Goal: Information Seeking & Learning: Check status

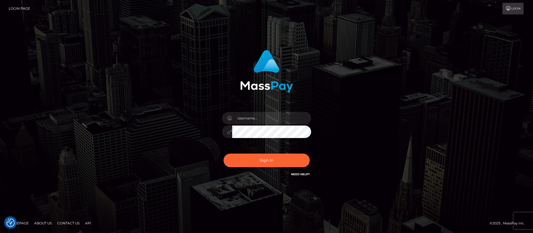
checkbox input "true"
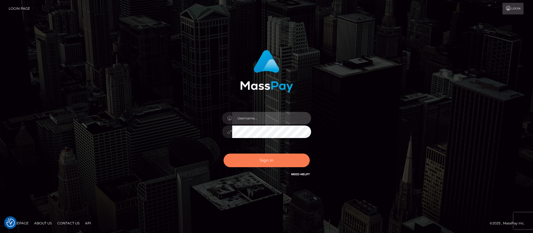
type input "balsaberisic"
click at [247, 161] on button "Sign in" at bounding box center [267, 161] width 86 height 14
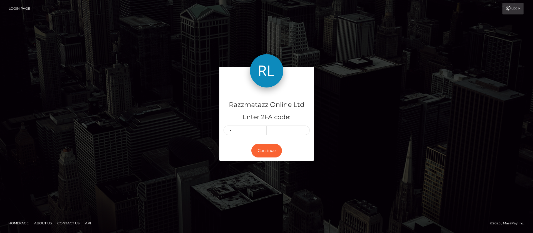
type input "5"
type input "3"
type input "2"
type input "6"
type input "9"
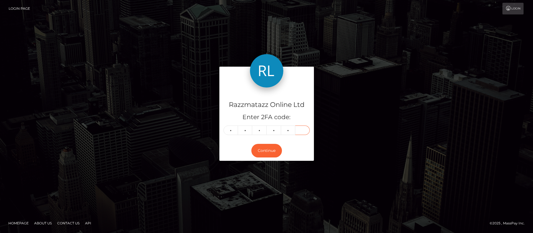
type input "9"
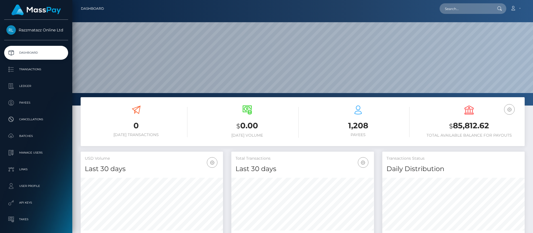
scroll to position [99, 143]
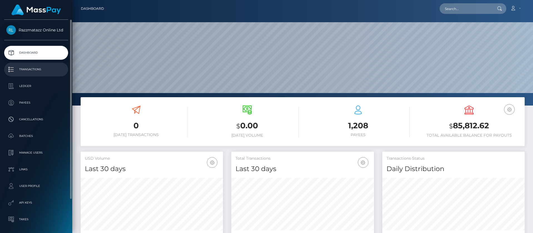
click at [44, 67] on p "Transactions" at bounding box center [36, 69] width 60 height 8
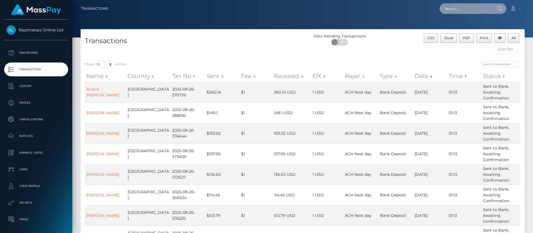
click at [450, 5] on input "text" at bounding box center [466, 8] width 52 height 11
paste input "Cindy Charles"
type input "Cindy Charles"
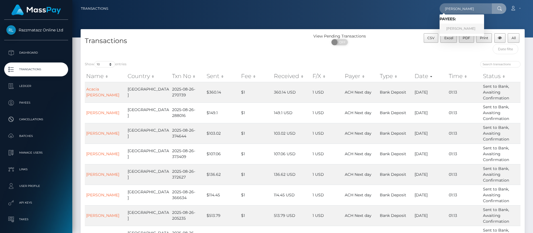
click at [463, 29] on link "Cindy Charles" at bounding box center [462, 29] width 44 height 10
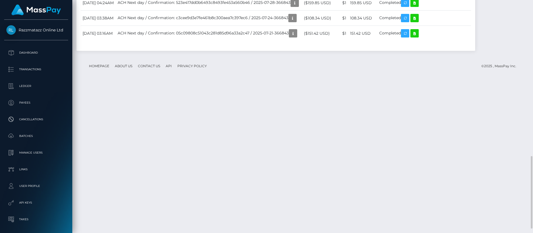
scroll to position [67, 143]
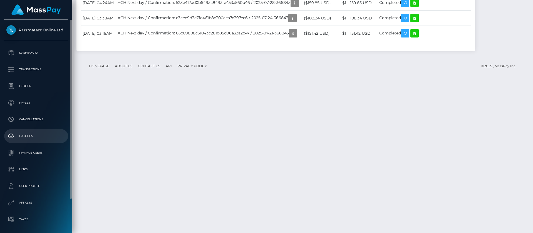
click at [40, 131] on link "Batches" at bounding box center [36, 136] width 64 height 14
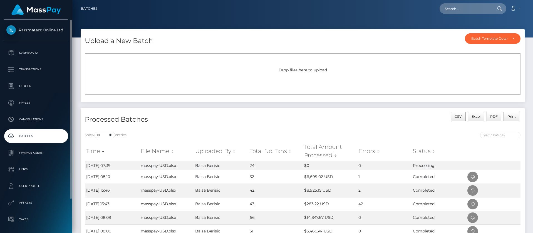
click at [41, 134] on p "Batches" at bounding box center [36, 136] width 60 height 8
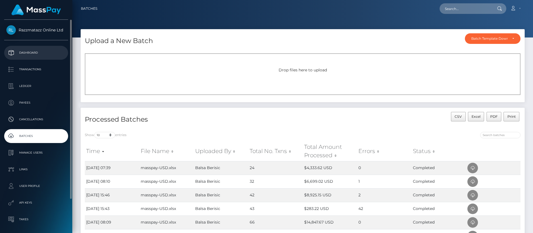
click at [52, 52] on p "Dashboard" at bounding box center [36, 53] width 60 height 8
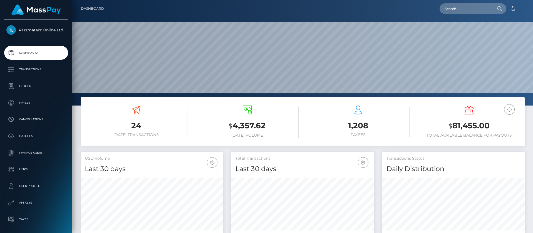
scroll to position [99, 143]
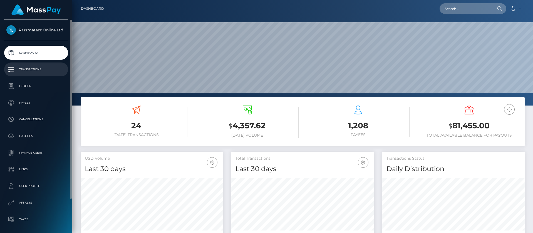
click at [45, 68] on p "Transactions" at bounding box center [36, 69] width 60 height 8
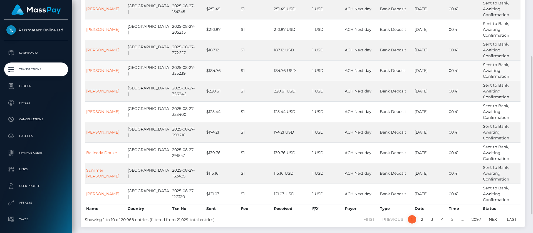
scroll to position [111, 0]
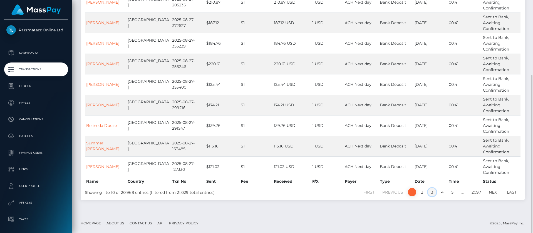
click at [430, 192] on link "3" at bounding box center [432, 192] width 8 height 8
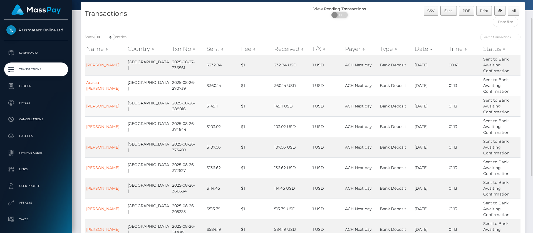
scroll to position [97, 0]
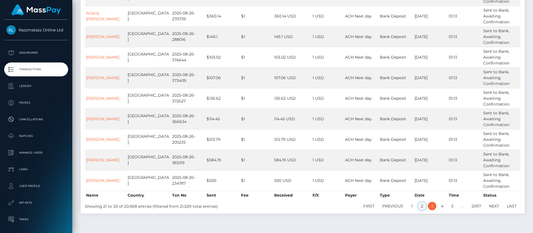
click at [421, 205] on link "2" at bounding box center [422, 206] width 8 height 8
click at [410, 207] on link "1" at bounding box center [412, 206] width 8 height 8
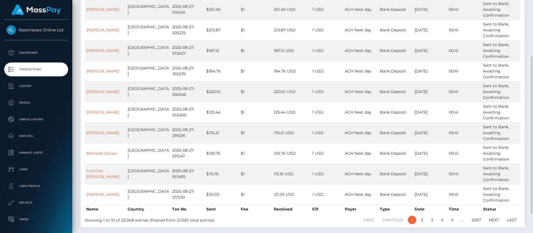
scroll to position [69, 0]
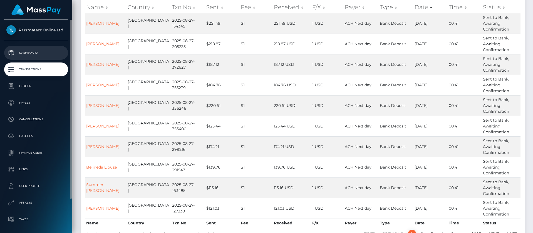
click at [40, 52] on p "Dashboard" at bounding box center [36, 53] width 60 height 8
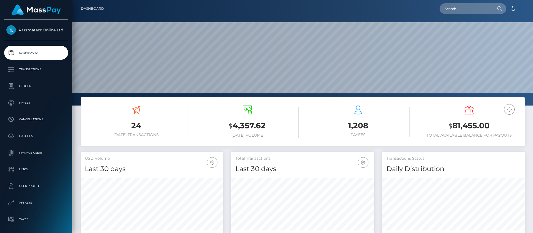
scroll to position [99, 143]
